Goal: Navigation & Orientation: Find specific page/section

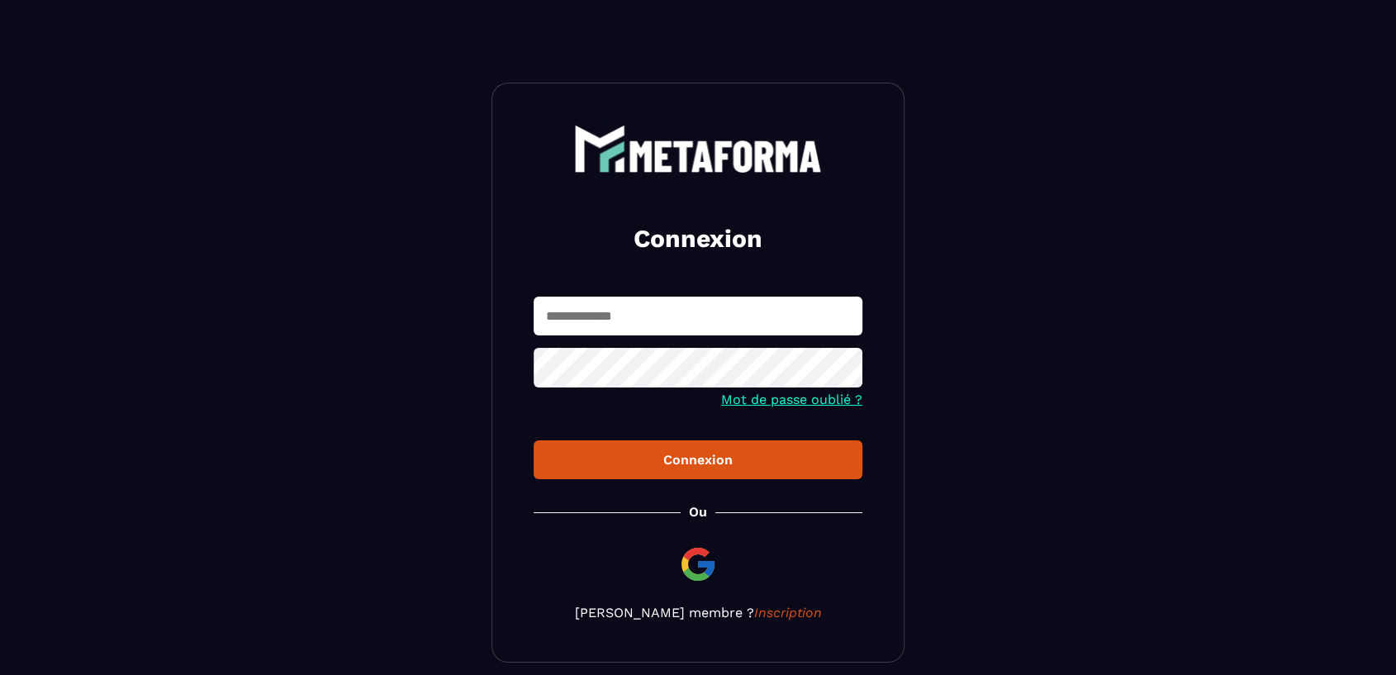
click at [635, 296] on input "text" at bounding box center [698, 315] width 329 height 39
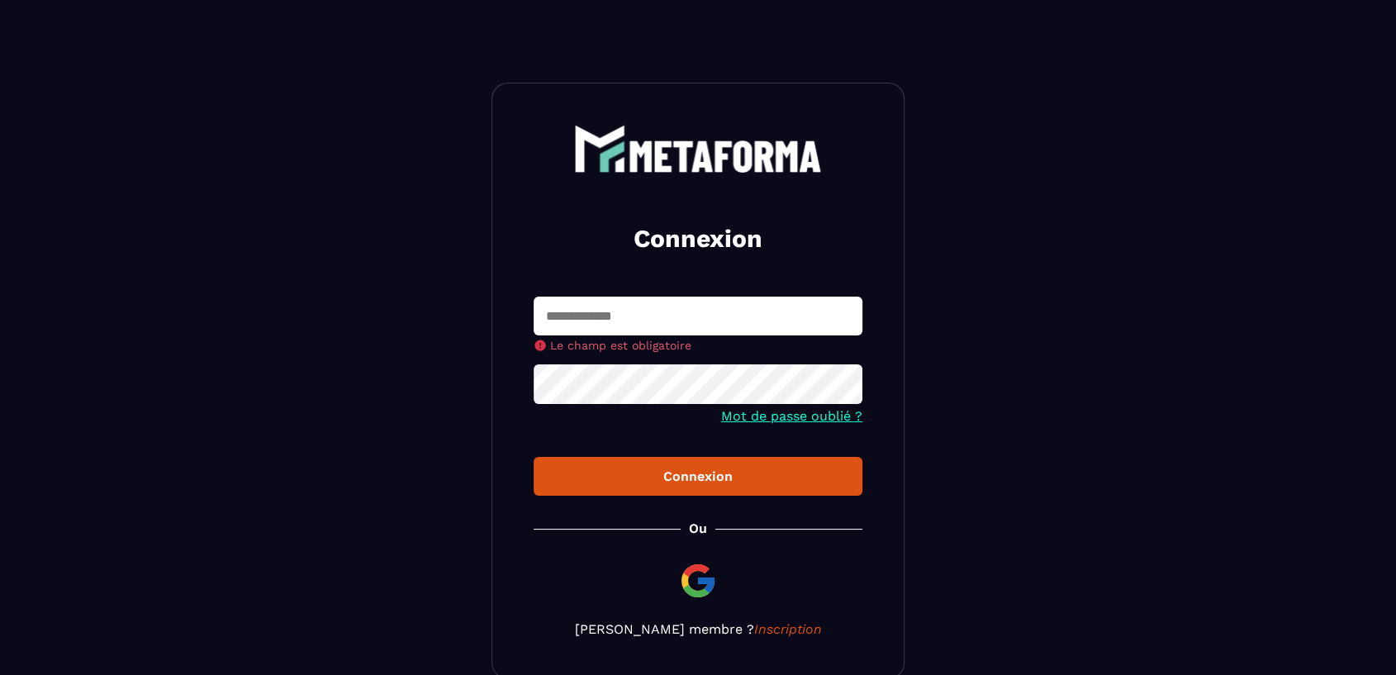
type input "**********"
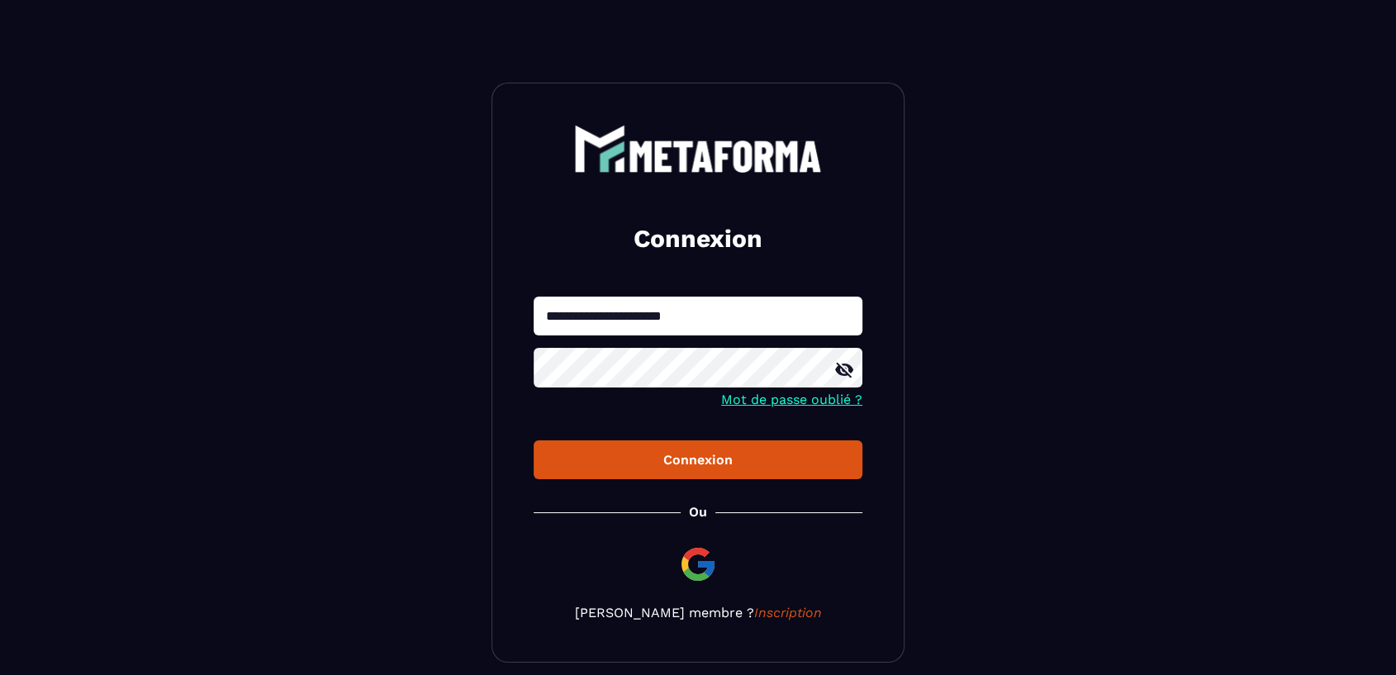
click at [760, 467] on div "Connexion" at bounding box center [698, 460] width 302 height 16
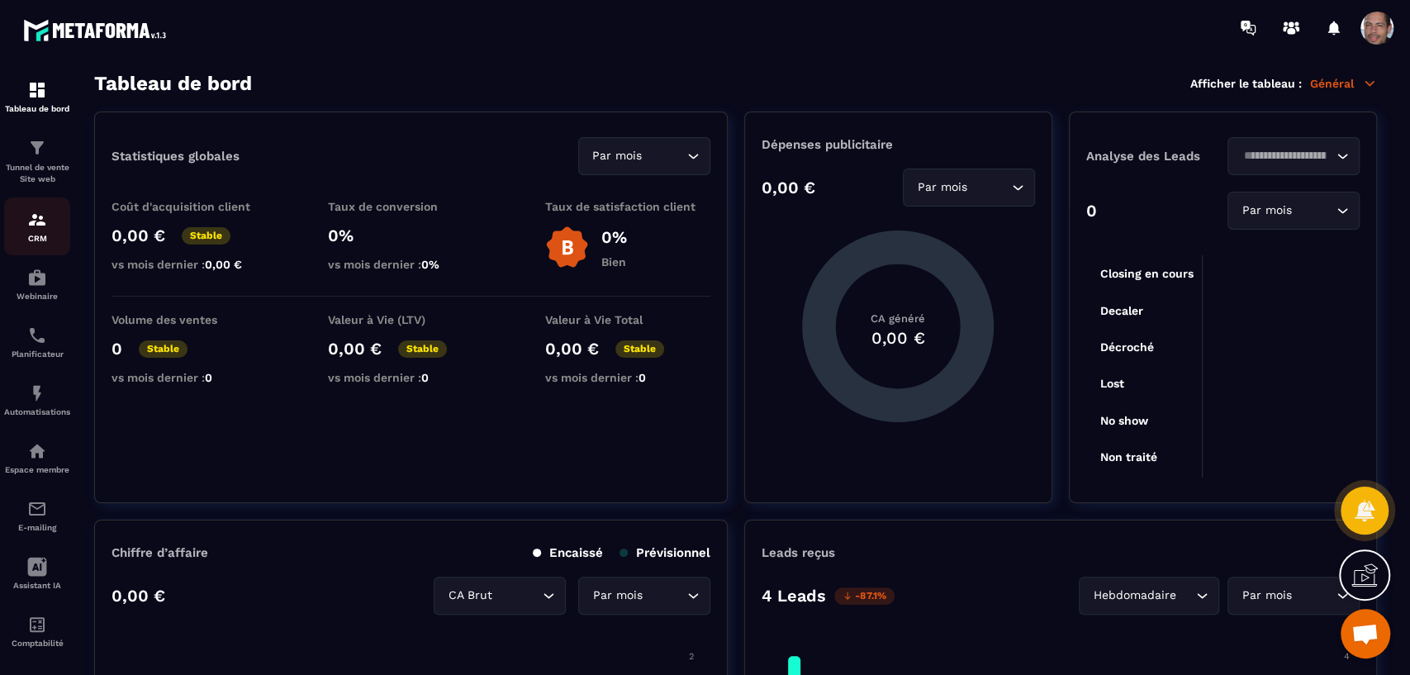
click at [49, 233] on div "CRM" at bounding box center [37, 226] width 66 height 33
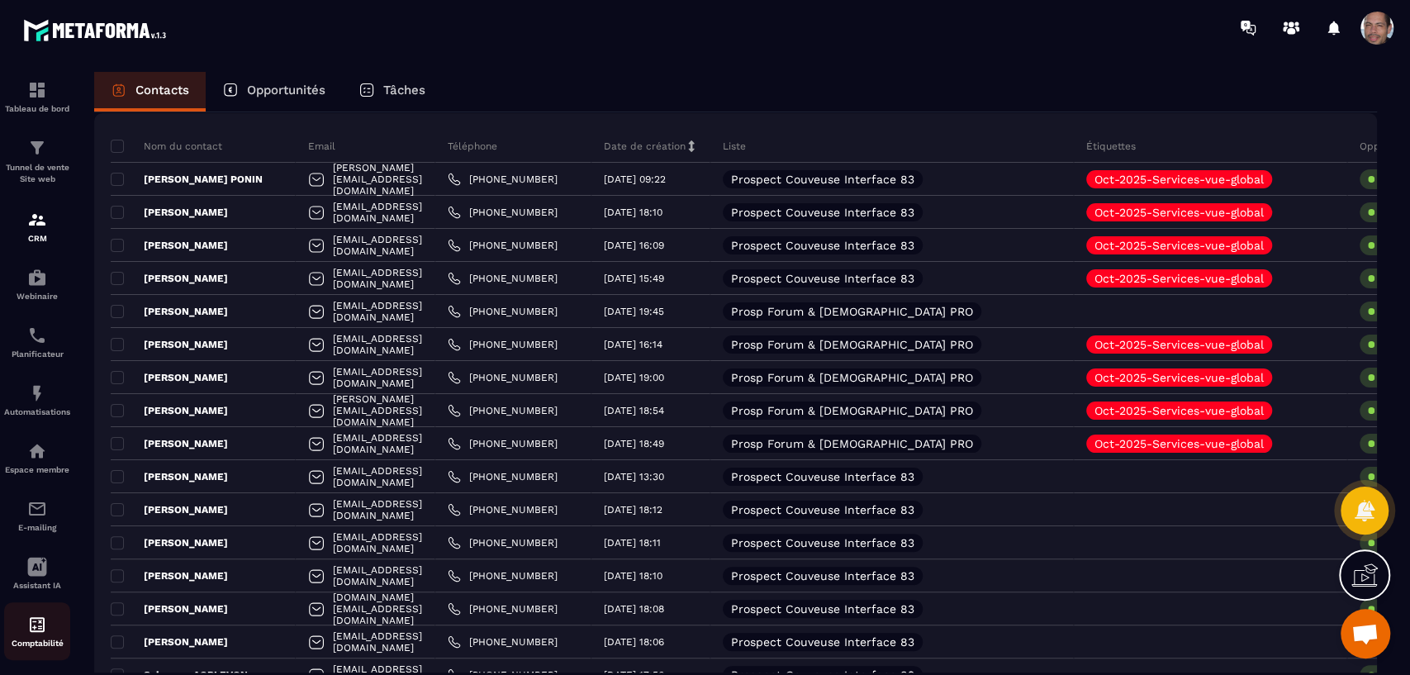
scroll to position [16, 0]
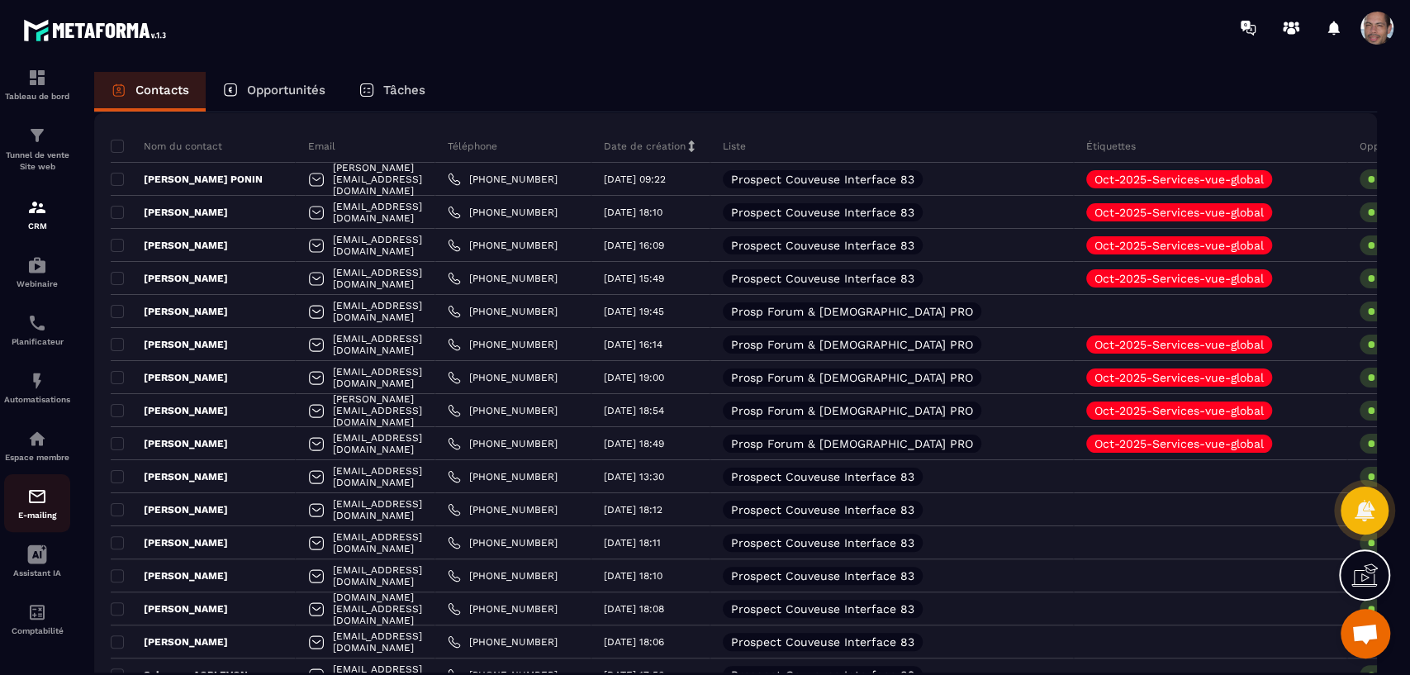
click at [36, 500] on img at bounding box center [37, 496] width 20 height 20
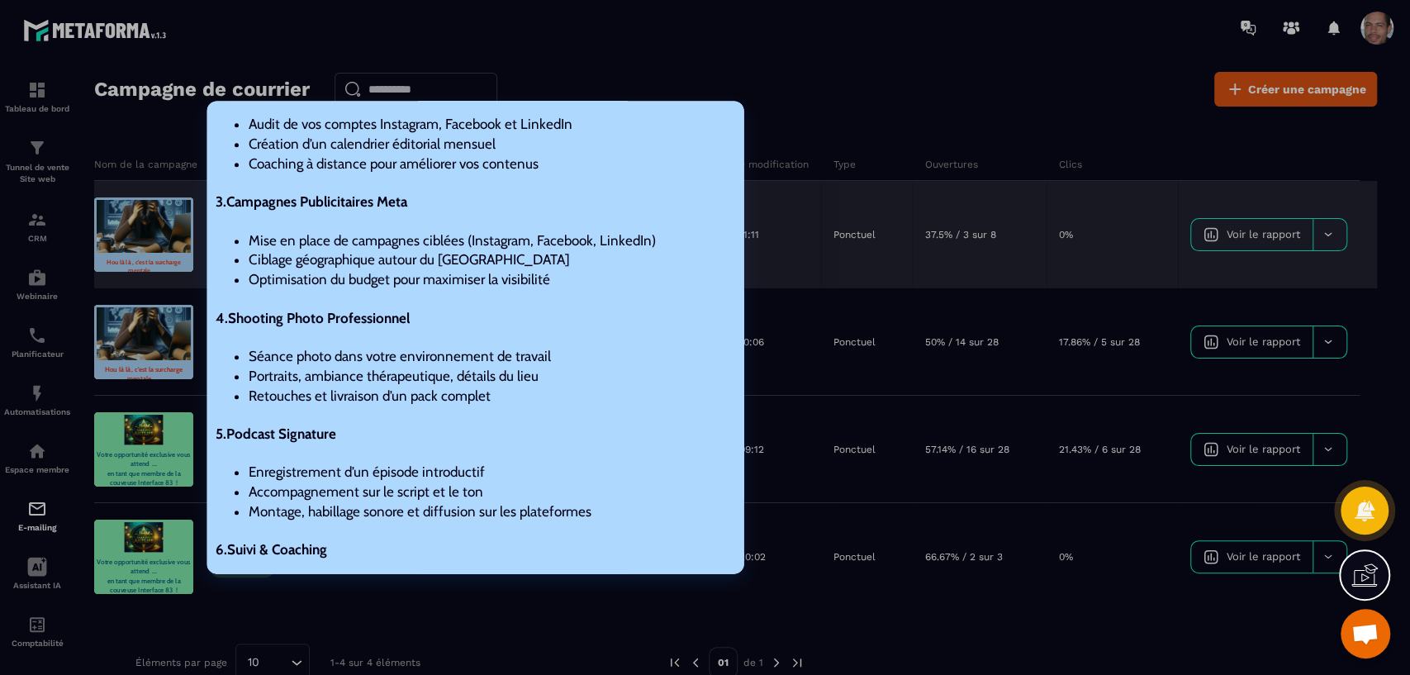
scroll to position [1300, 0]
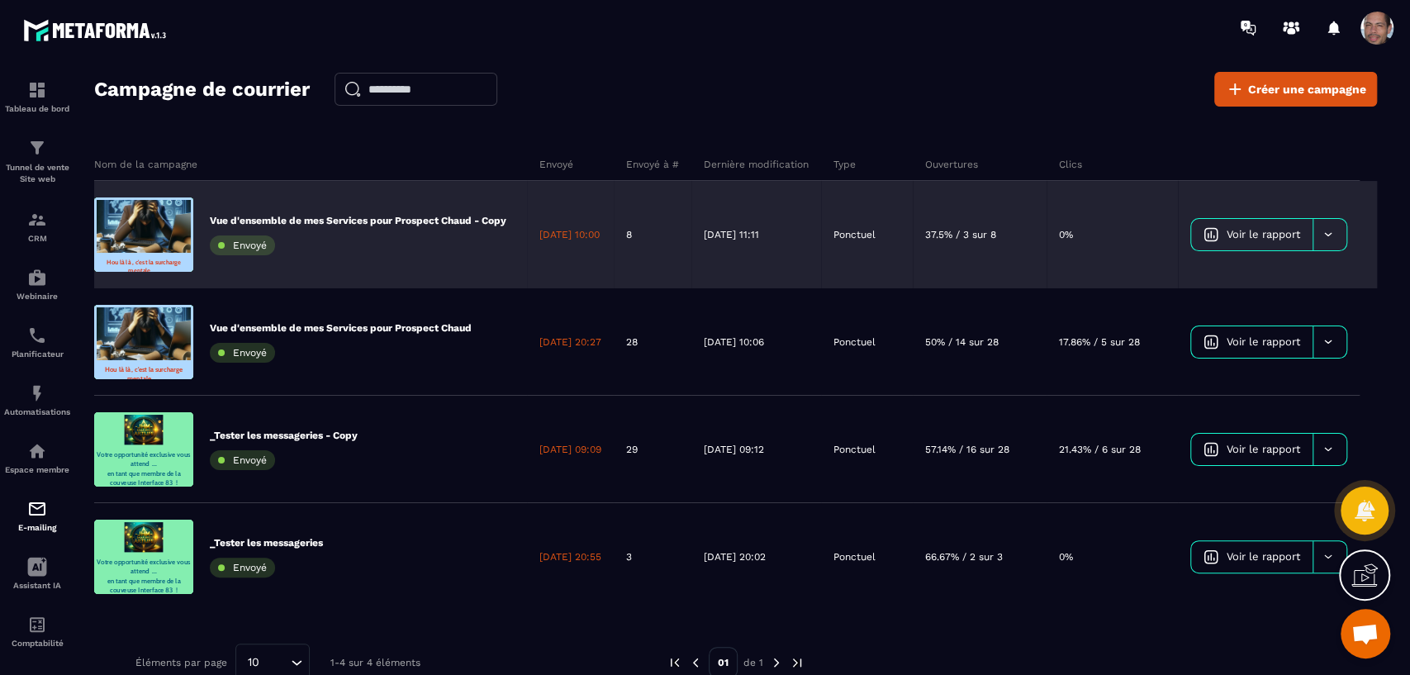
drag, startPoint x: 1307, startPoint y: 243, endPoint x: 1297, endPoint y: 247, distance: 10.7
click at [1304, 244] on link "Voir le rapport" at bounding box center [1251, 234] width 121 height 31
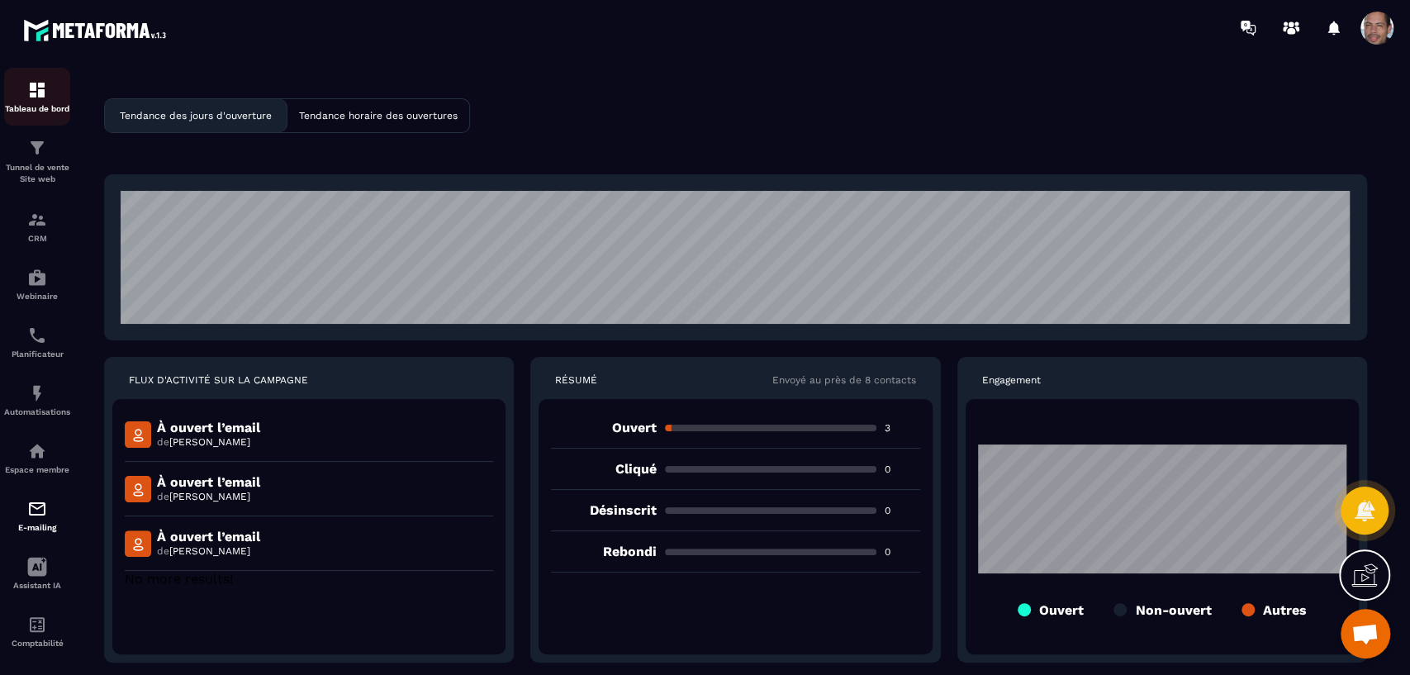
click at [21, 97] on div "Tableau de bord" at bounding box center [37, 96] width 66 height 33
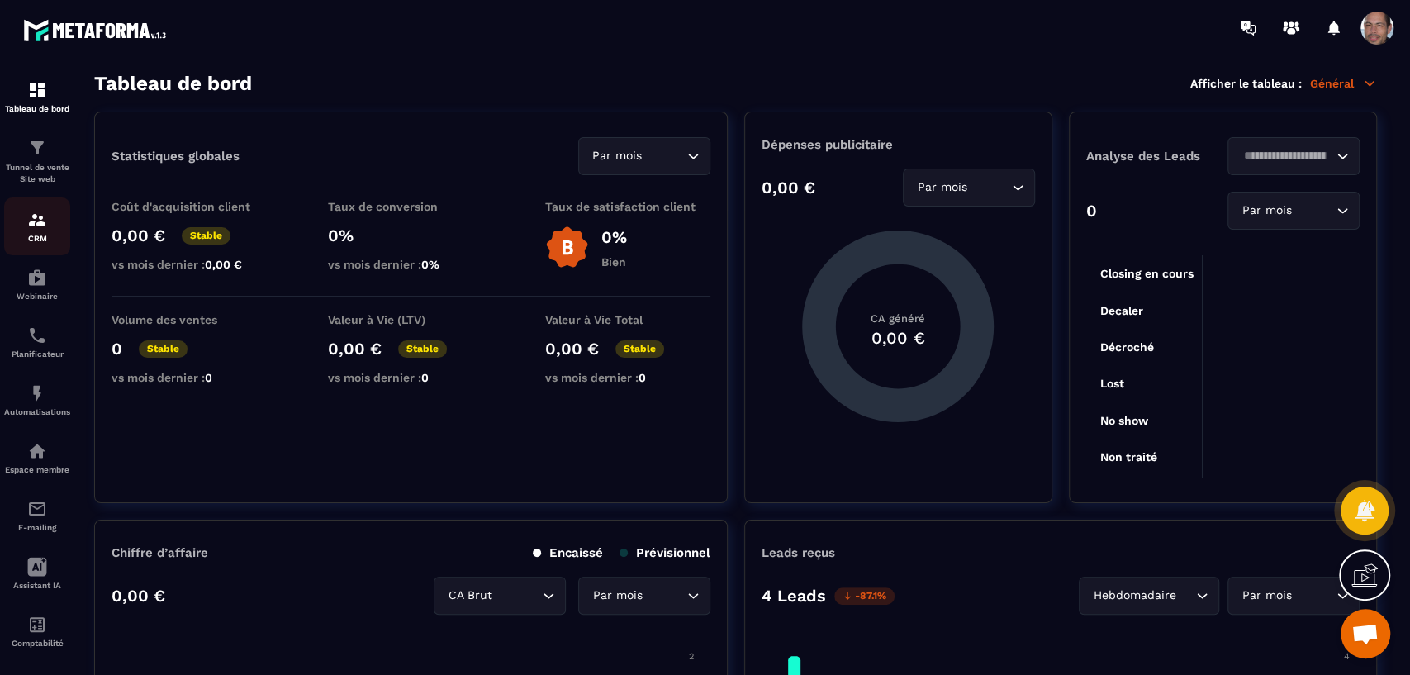
click at [21, 209] on link "CRM" at bounding box center [37, 226] width 66 height 58
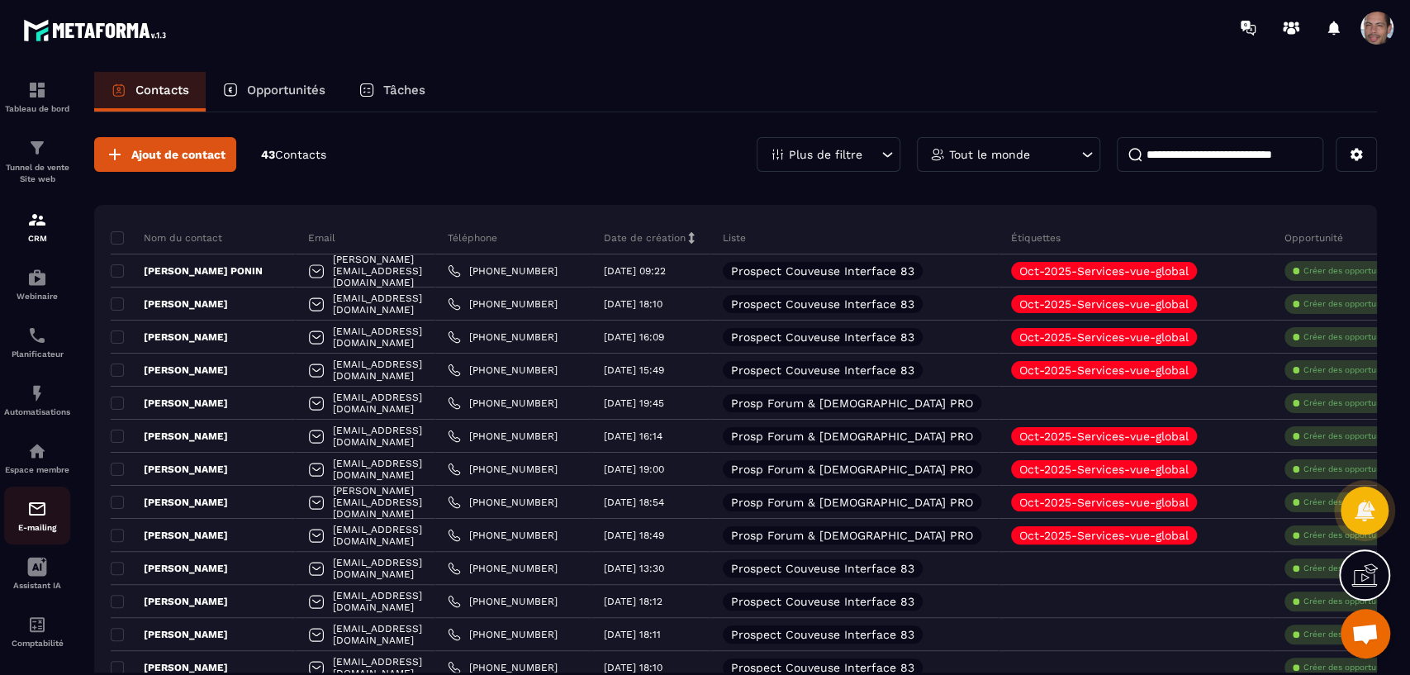
click at [43, 525] on p "E-mailing" at bounding box center [37, 527] width 66 height 9
